Goal: Task Accomplishment & Management: Use online tool/utility

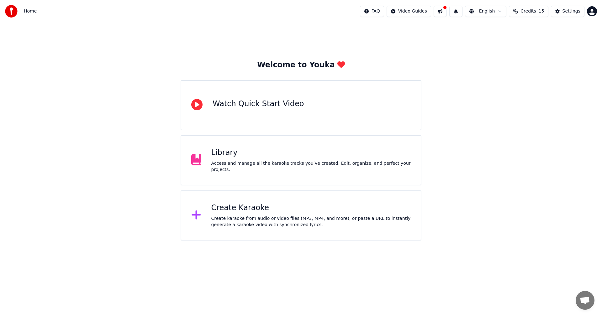
click at [299, 210] on div "Create Karaoke" at bounding box center [311, 208] width 200 height 10
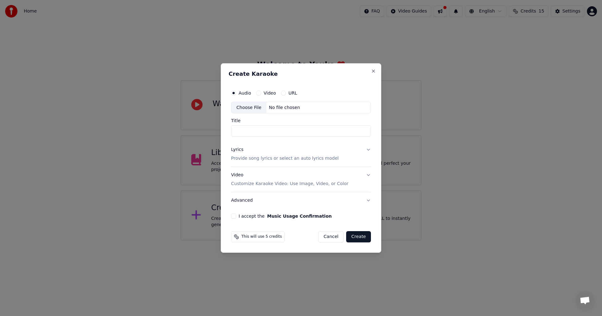
click at [253, 106] on div "Choose File" at bounding box center [248, 107] width 35 height 11
type input "**********"
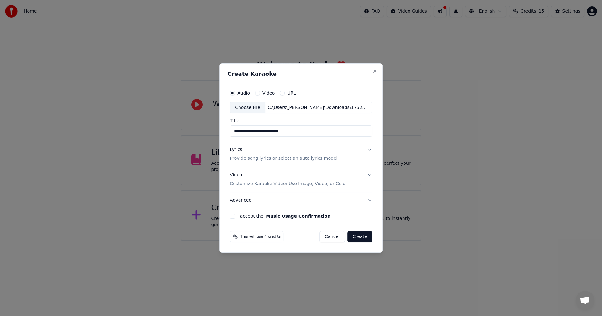
drag, startPoint x: 299, startPoint y: 129, endPoint x: 165, endPoint y: 114, distance: 135.0
click at [168, 115] on body "**********" at bounding box center [301, 120] width 602 height 241
type input "**********"
click at [333, 160] on button "Lyrics Provide song lyrics or select an auto lyrics model" at bounding box center [301, 154] width 142 height 25
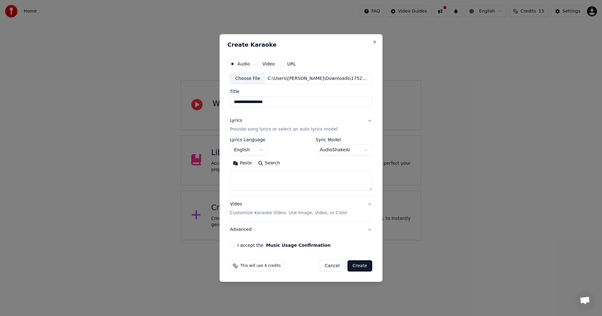
click at [252, 150] on body "**********" at bounding box center [301, 120] width 602 height 241
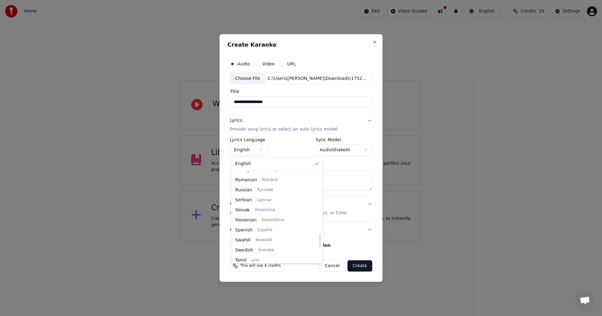
scroll to position [481, 0]
drag, startPoint x: 301, startPoint y: 181, endPoint x: 302, endPoint y: 268, distance: 86.8
click at [319, 262] on div at bounding box center [320, 255] width 2 height 14
select select "**"
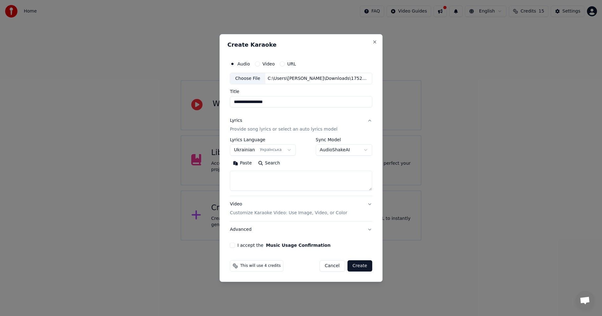
click at [265, 178] on textarea at bounding box center [301, 181] width 142 height 20
click at [280, 181] on textarea at bounding box center [301, 181] width 142 height 20
paste textarea "**********"
click at [299, 188] on textarea "**********" at bounding box center [300, 181] width 140 height 20
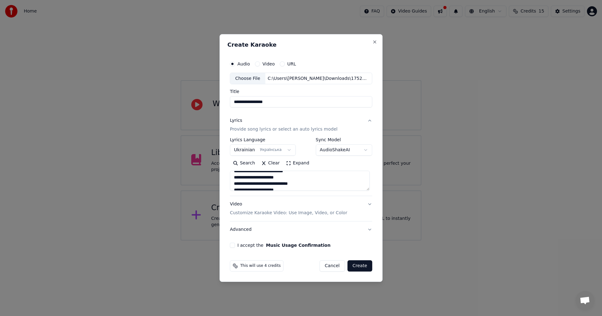
scroll to position [39, 0]
click at [320, 185] on textarea "**********" at bounding box center [300, 181] width 140 height 20
drag, startPoint x: 300, startPoint y: 183, endPoint x: 189, endPoint y: 124, distance: 125.5
click at [189, 124] on body "**********" at bounding box center [301, 120] width 602 height 241
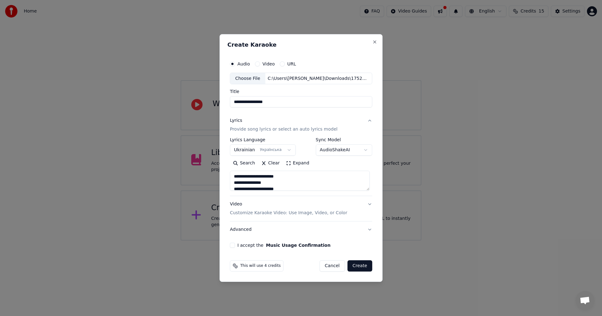
paste textarea "**********"
click at [286, 186] on textarea at bounding box center [300, 181] width 140 height 20
click at [305, 183] on textarea at bounding box center [300, 181] width 140 height 20
drag, startPoint x: 247, startPoint y: 179, endPoint x: 236, endPoint y: 180, distance: 10.4
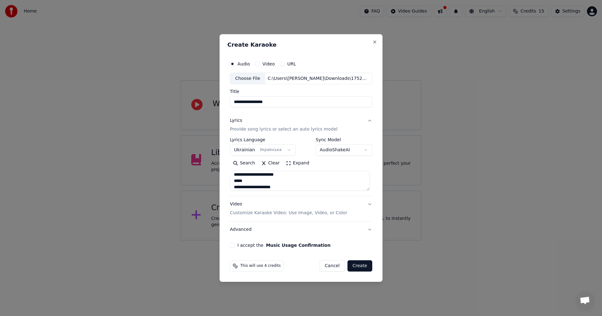
click at [236, 180] on textarea at bounding box center [300, 181] width 140 height 20
click at [295, 176] on textarea at bounding box center [300, 181] width 140 height 20
drag, startPoint x: 250, startPoint y: 182, endPoint x: 237, endPoint y: 181, distance: 12.3
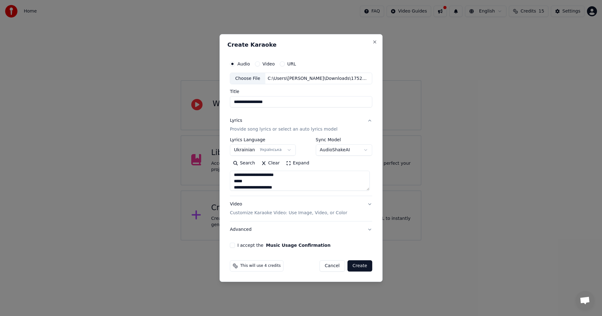
click at [236, 180] on textarea at bounding box center [300, 181] width 140 height 20
type textarea "**********"
click at [366, 207] on button "Video Customize Karaoke Video: Use Image, Video, or Color" at bounding box center [301, 209] width 142 height 25
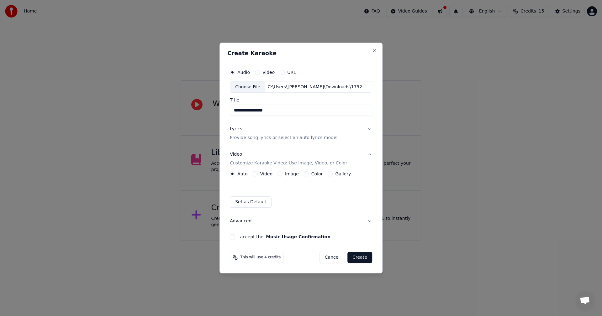
click at [282, 176] on div "Image" at bounding box center [287, 173] width 21 height 5
click at [281, 175] on button "Image" at bounding box center [279, 173] width 5 height 5
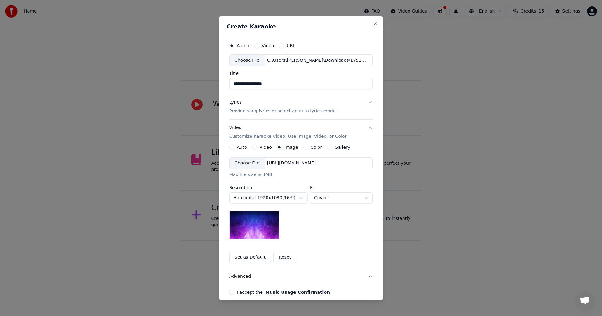
click at [240, 166] on div "Choose File" at bounding box center [246, 163] width 35 height 11
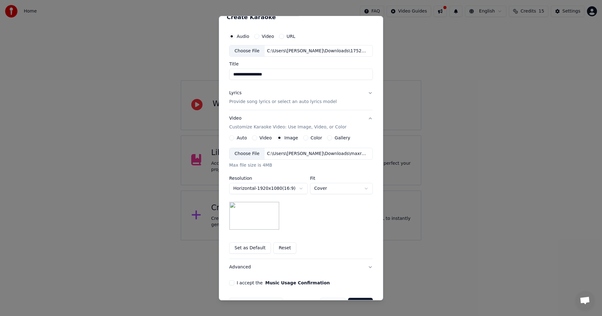
scroll to position [29, 0]
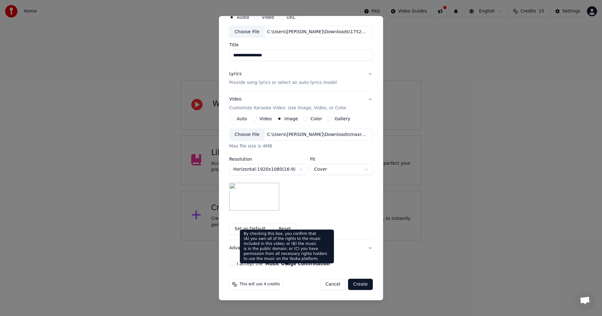
click at [244, 263] on label "I accept the Music Usage Confirmation" at bounding box center [283, 264] width 93 height 4
click at [234, 263] on button "I accept the Music Usage Confirmation" at bounding box center [231, 263] width 5 height 5
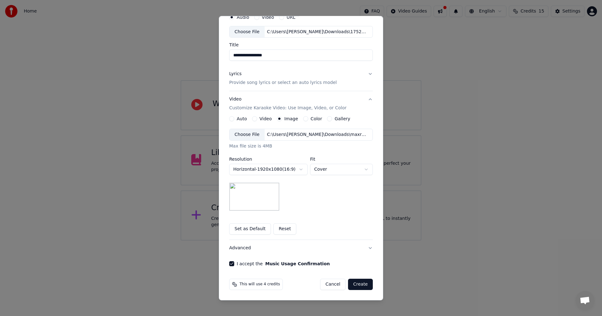
click at [364, 284] on button "Create" at bounding box center [360, 284] width 25 height 11
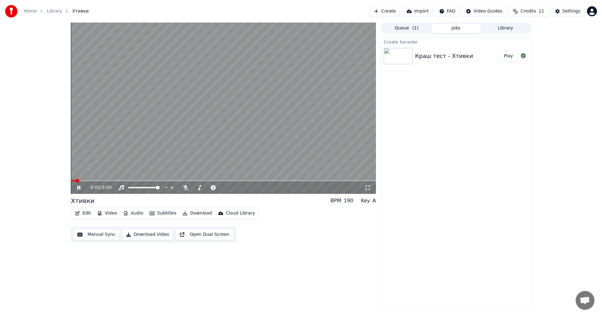
click at [367, 187] on icon at bounding box center [368, 187] width 6 height 5
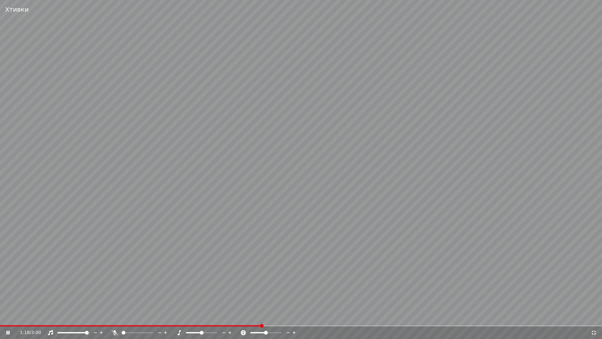
click at [234, 316] on span at bounding box center [130, 325] width 261 height 1
click at [213, 316] on video at bounding box center [301, 169] width 602 height 339
click at [213, 316] on span at bounding box center [125, 325] width 250 height 1
click at [324, 166] on video at bounding box center [301, 169] width 602 height 339
click at [224, 316] on span at bounding box center [124, 325] width 249 height 1
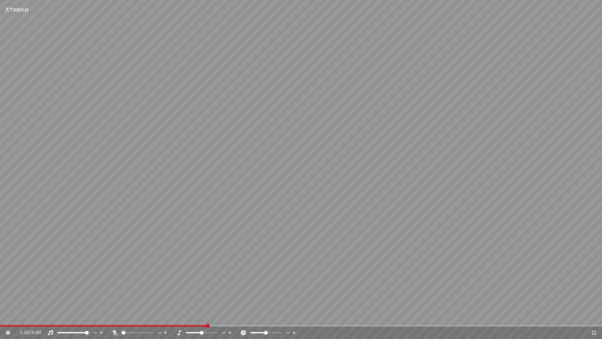
click at [207, 316] on span at bounding box center [103, 325] width 207 height 1
click at [211, 316] on div "1:22 / 3:00" at bounding box center [301, 332] width 602 height 13
click at [212, 316] on video at bounding box center [301, 169] width 602 height 339
click at [211, 316] on span at bounding box center [138, 325] width 277 height 1
click at [243, 173] on video at bounding box center [301, 169] width 602 height 339
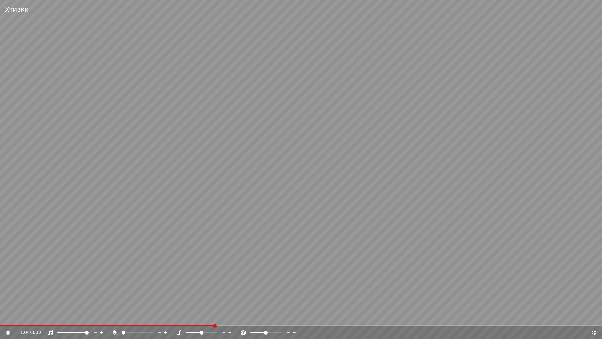
click at [181, 316] on span at bounding box center [107, 325] width 214 height 1
click at [524, 316] on span at bounding box center [273, 325] width 547 height 1
click at [506, 316] on span at bounding box center [270, 325] width 540 height 1
click at [595, 316] on icon at bounding box center [594, 332] width 6 height 5
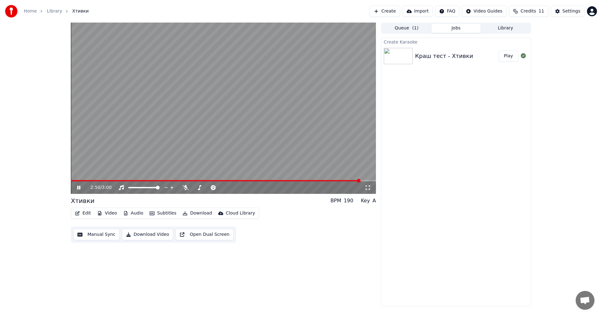
click at [250, 113] on video at bounding box center [223, 108] width 305 height 171
click at [88, 213] on button "Edit" at bounding box center [82, 213] width 21 height 9
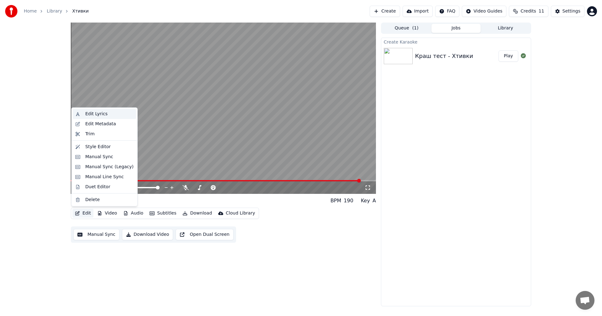
click at [103, 115] on div "Edit Lyrics" at bounding box center [96, 114] width 22 height 6
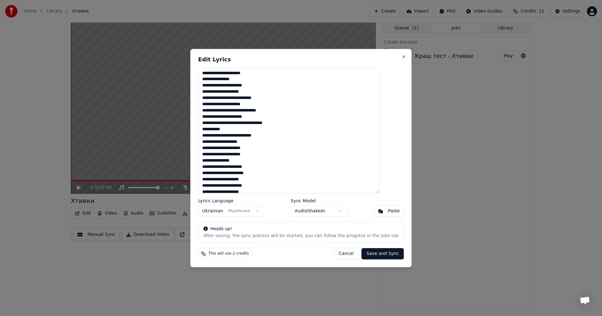
click at [271, 76] on textarea at bounding box center [288, 130] width 181 height 127
click at [272, 75] on textarea at bounding box center [288, 130] width 181 height 127
click at [277, 85] on textarea at bounding box center [288, 130] width 181 height 127
click at [268, 155] on textarea at bounding box center [288, 130] width 181 height 127
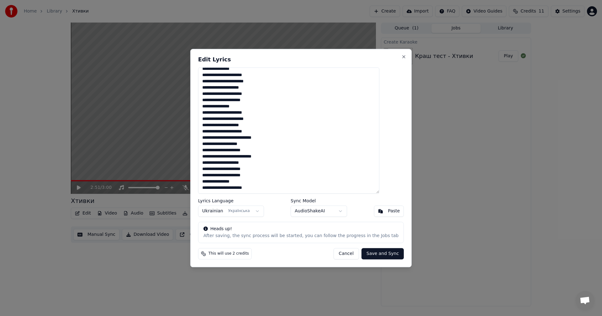
click at [271, 94] on textarea at bounding box center [288, 130] width 181 height 127
click at [268, 133] on textarea at bounding box center [288, 130] width 181 height 127
click at [267, 151] on textarea at bounding box center [288, 130] width 181 height 127
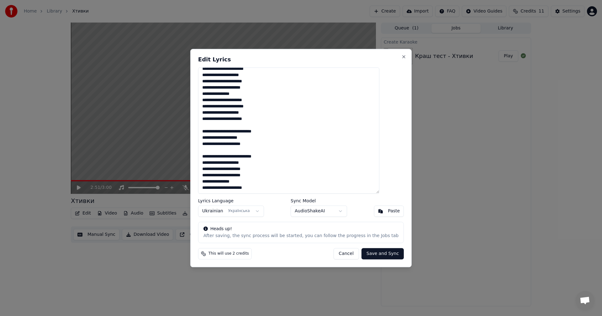
click at [270, 171] on textarea at bounding box center [288, 130] width 181 height 127
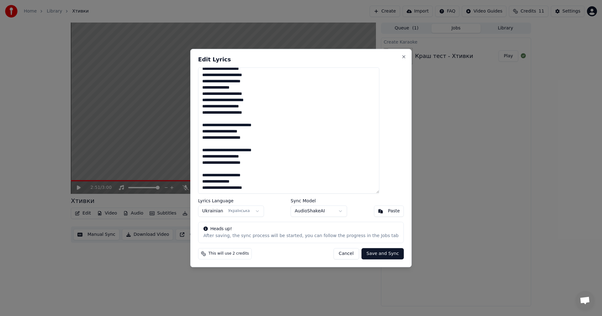
type textarea "**********"
click at [374, 258] on button "Save and Sync" at bounding box center [382, 253] width 42 height 11
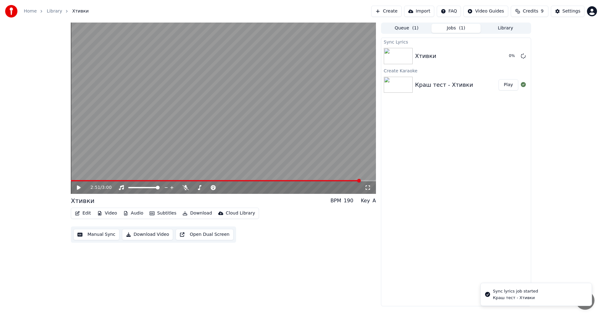
click at [261, 181] on span at bounding box center [216, 180] width 290 height 1
click at [217, 102] on video at bounding box center [223, 108] width 305 height 171
click at [367, 187] on icon at bounding box center [368, 187] width 6 height 5
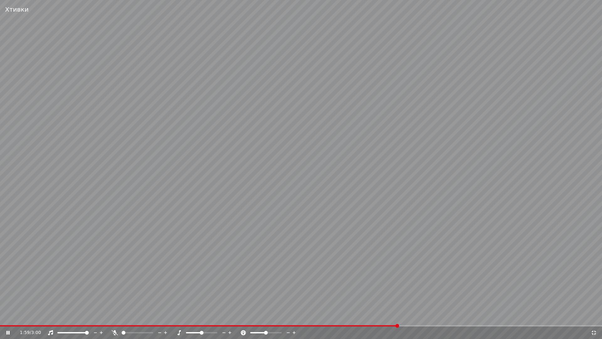
click at [420, 316] on span at bounding box center [301, 325] width 602 height 1
click at [445, 316] on span at bounding box center [301, 325] width 602 height 1
click at [456, 316] on span at bounding box center [301, 325] width 602 height 1
click at [521, 316] on div "2:49 / 3:00" at bounding box center [301, 332] width 602 height 13
click at [521, 316] on span at bounding box center [284, 325] width 569 height 1
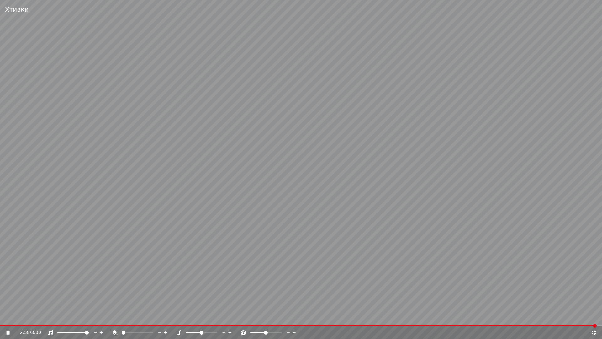
click at [594, 316] on icon at bounding box center [594, 332] width 6 height 5
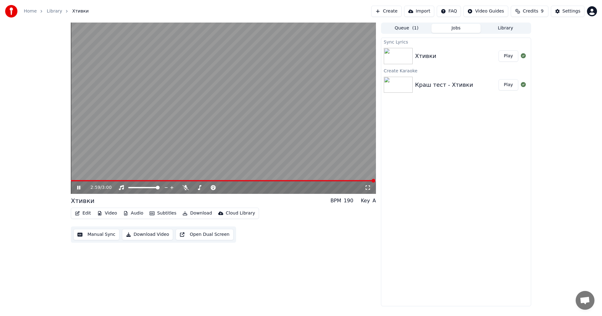
click at [279, 122] on video at bounding box center [223, 108] width 305 height 171
click at [154, 235] on button "Download Video" at bounding box center [147, 234] width 51 height 11
click at [507, 60] on button "Show" at bounding box center [507, 55] width 23 height 11
